Goal: Go to known website: Access a specific website the user already knows

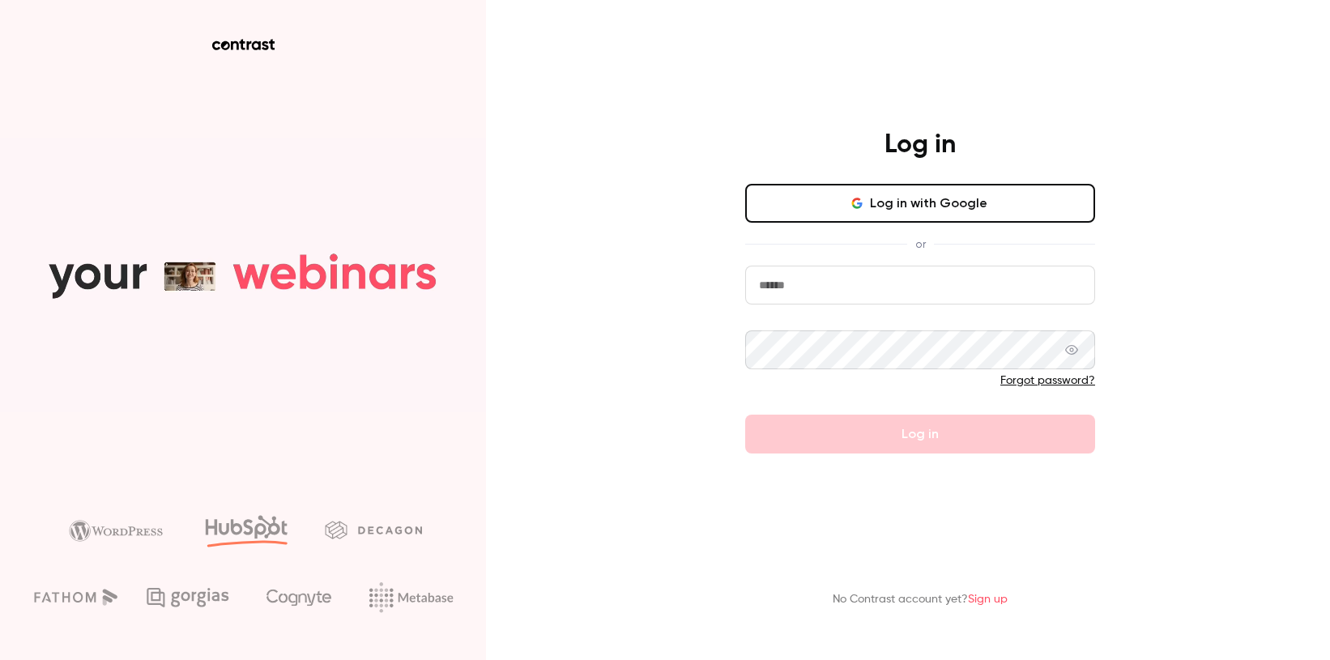
click at [873, 219] on button "Log in with Google" at bounding box center [920, 203] width 350 height 39
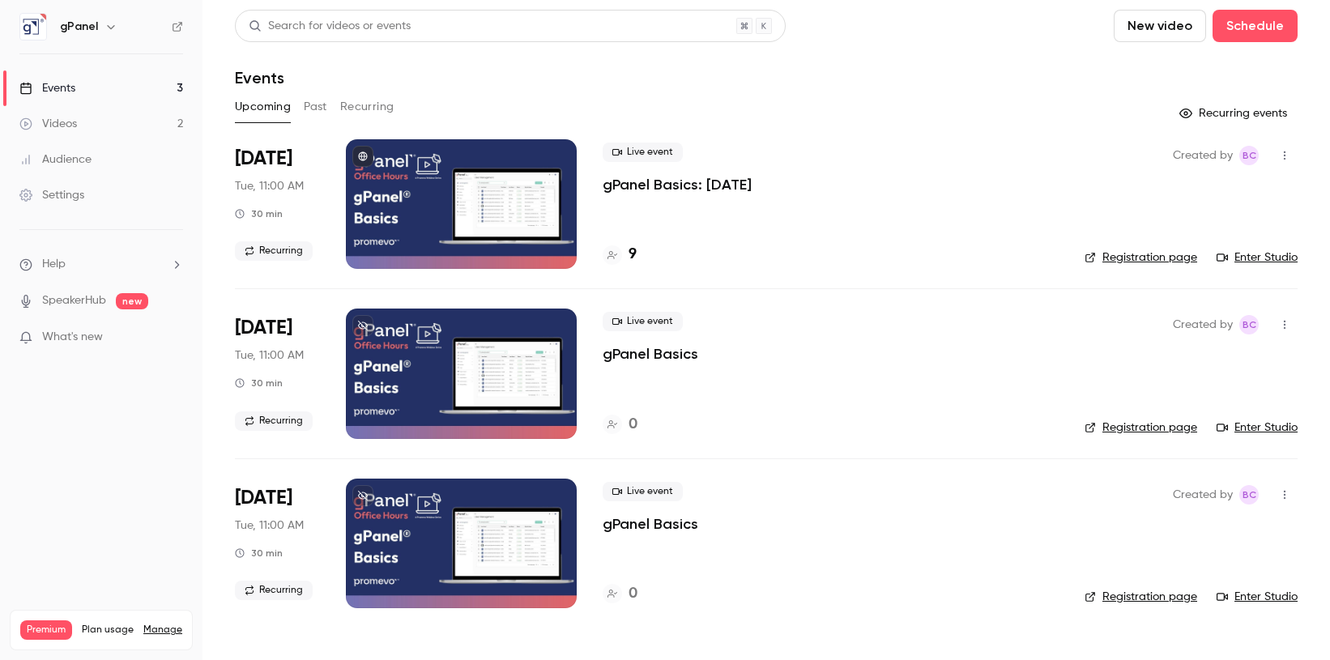
click at [1274, 262] on link "Enter Studio" at bounding box center [1257, 257] width 81 height 16
